Goal: Information Seeking & Learning: Learn about a topic

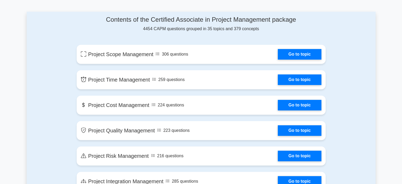
scroll to position [269, 0]
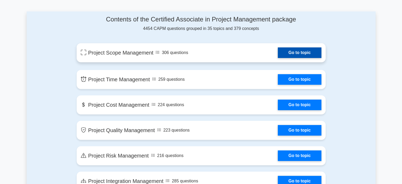
click at [289, 53] on link "Go to topic" at bounding box center [299, 52] width 43 height 11
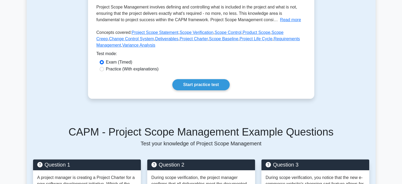
scroll to position [134, 0]
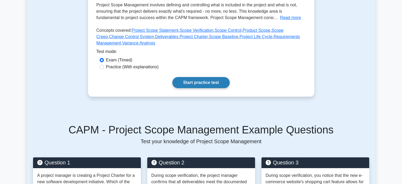
click at [208, 79] on link "Start practice test" at bounding box center [200, 82] width 57 height 11
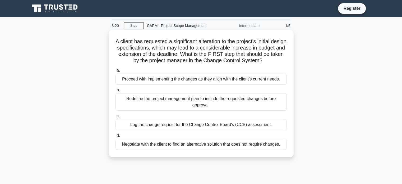
click at [206, 150] on div "Negotiate with the client to find an alternative solution that does not require…" at bounding box center [201, 144] width 171 height 11
click at [116, 137] on input "d. Negotiate with the client to find an alternative solution that does not requ…" at bounding box center [116, 135] width 0 height 3
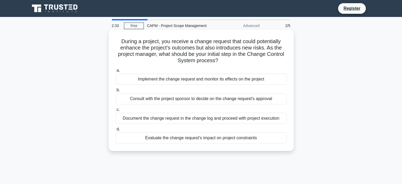
click at [194, 140] on div "Evaluate the change request's impact on project constraints" at bounding box center [201, 137] width 171 height 11
click at [116, 131] on input "d. Evaluate the change request's impact on project constraints" at bounding box center [116, 128] width 0 height 3
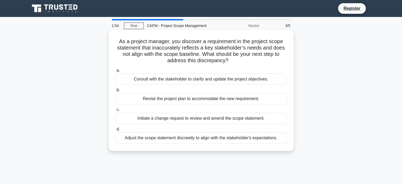
click at [199, 120] on div "Initiate a change request to review and amend the scope statement." at bounding box center [201, 118] width 171 height 11
click at [116, 111] on input "c. Initiate a change request to review and amend the scope statement." at bounding box center [116, 109] width 0 height 3
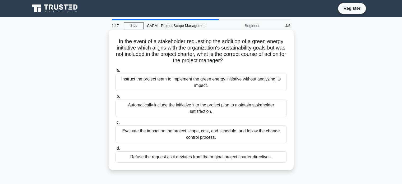
click at [189, 129] on div "Evaluate the impact on the project scope, cost, and schedule, and follow the ch…" at bounding box center [201, 133] width 171 height 17
click at [116, 124] on input "c. Evaluate the impact on the project scope, cost, and schedule, and follow the…" at bounding box center [116, 122] width 0 height 3
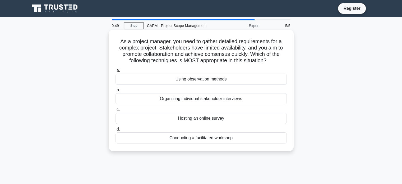
click at [203, 99] on div "Organizing individual stakeholder interviews" at bounding box center [201, 98] width 171 height 11
click at [116, 92] on input "b. Organizing individual stakeholder interviews" at bounding box center [116, 89] width 0 height 3
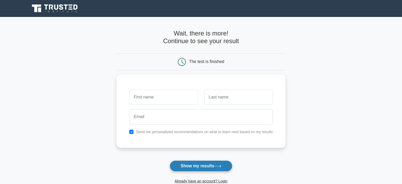
click at [226, 168] on button "Show my results" at bounding box center [201, 165] width 62 height 11
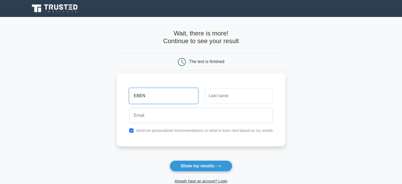
type input "EBEN"
click at [235, 91] on input "text" at bounding box center [238, 95] width 68 height 15
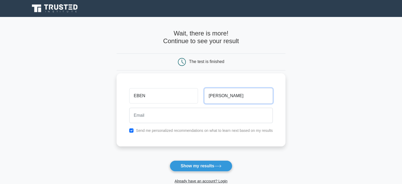
type input "SOMIAH"
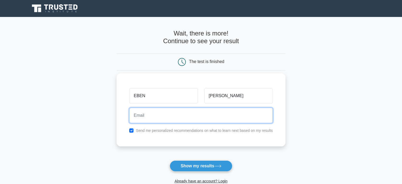
click at [219, 120] on input "email" at bounding box center [201, 115] width 144 height 15
type input "ebenezersomiah39@gmail.com"
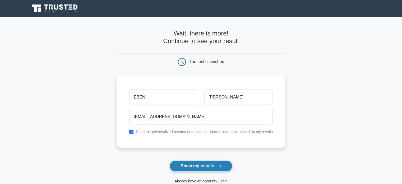
click at [203, 165] on button "Show my results" at bounding box center [201, 165] width 62 height 11
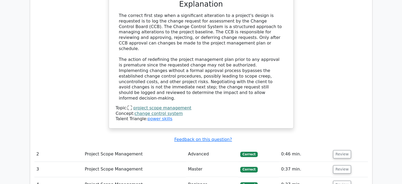
scroll to position [606, 0]
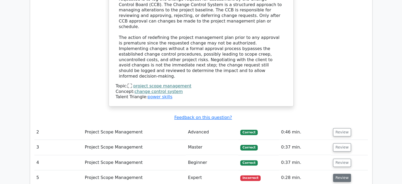
click at [337, 173] on button "Review" at bounding box center [342, 177] width 18 height 8
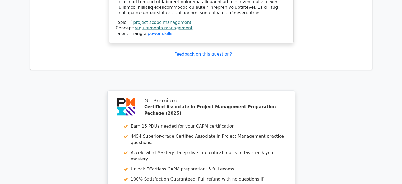
scroll to position [1004, 0]
